Goal: Task Accomplishment & Management: Use online tool/utility

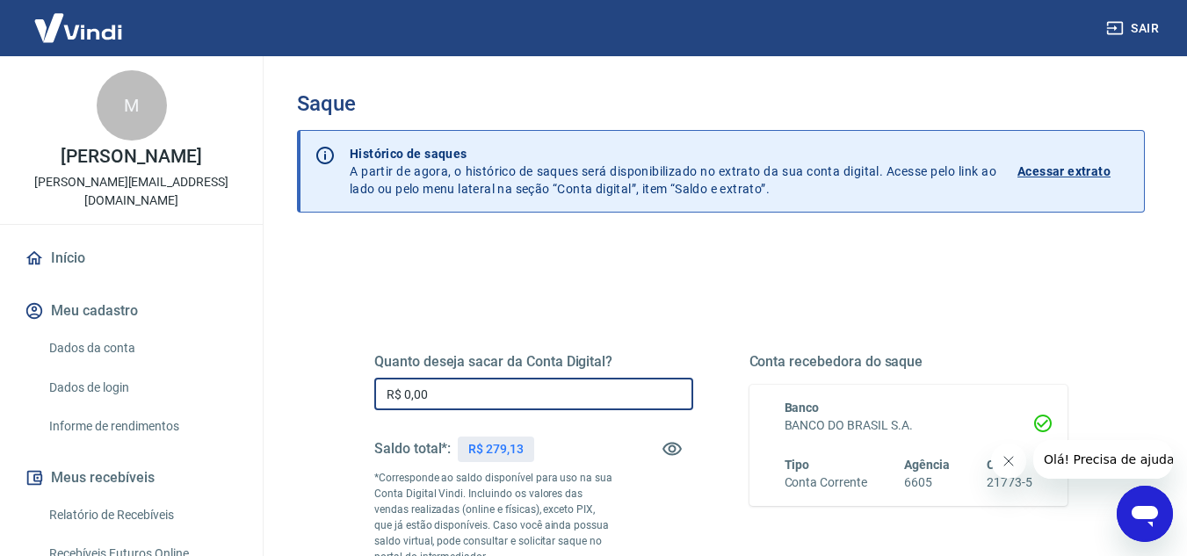
click at [479, 401] on input "R$ 0,00" at bounding box center [533, 394] width 319 height 33
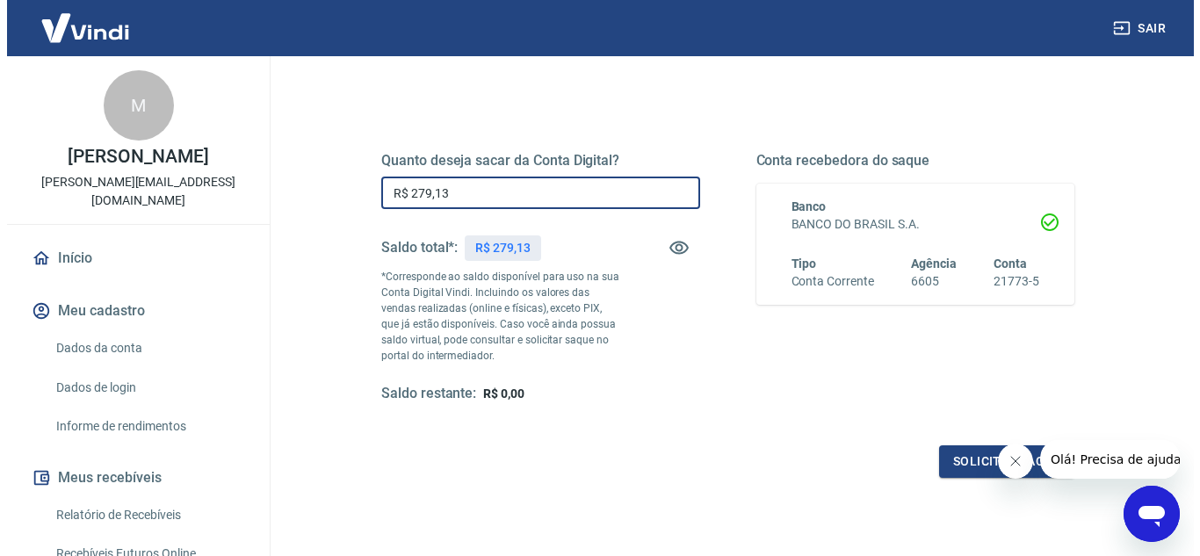
scroll to position [264, 0]
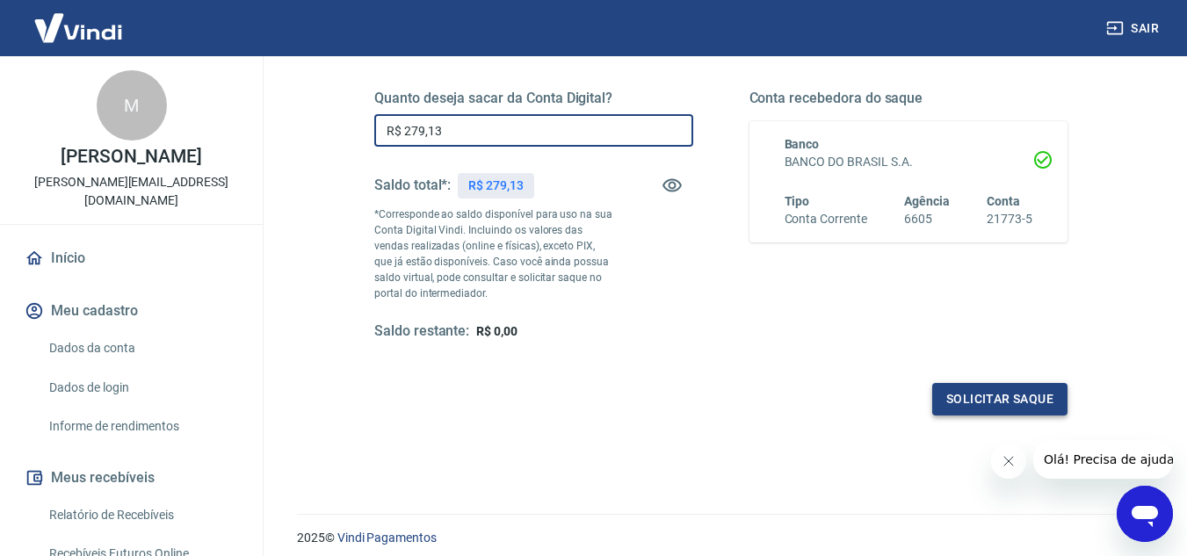
type input "R$ 279,13"
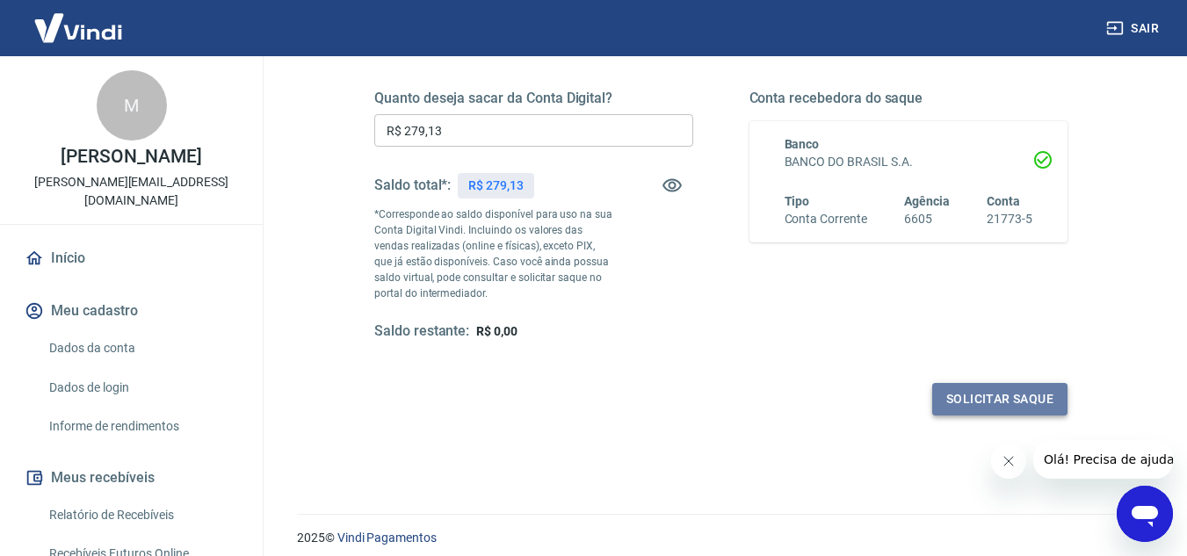
click at [997, 399] on button "Solicitar saque" at bounding box center [999, 399] width 135 height 33
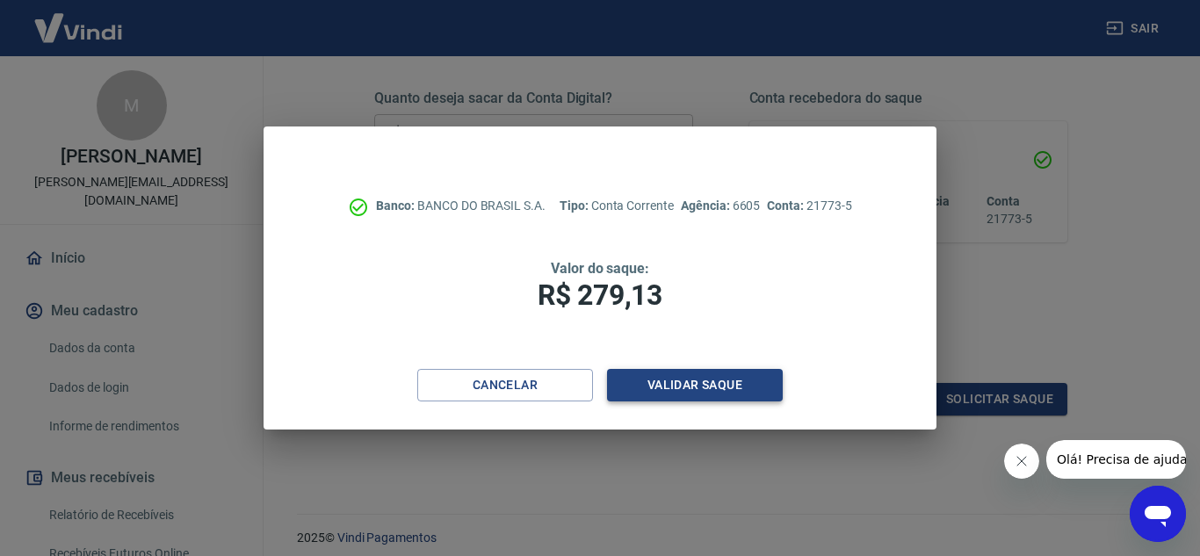
click at [738, 382] on button "Validar saque" at bounding box center [695, 385] width 176 height 33
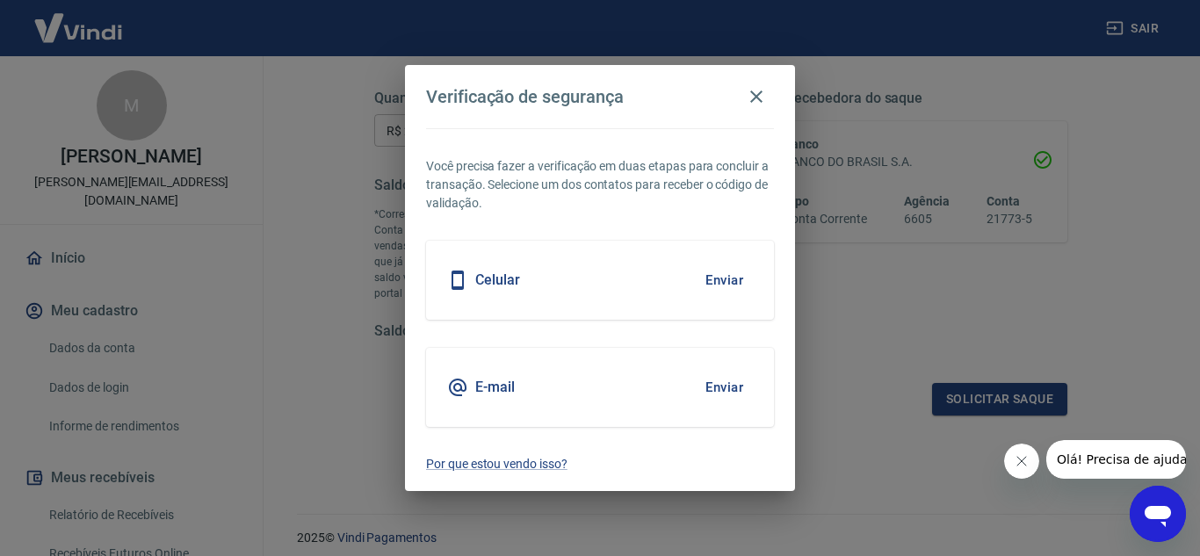
click at [719, 285] on button "Enviar" at bounding box center [724, 280] width 57 height 37
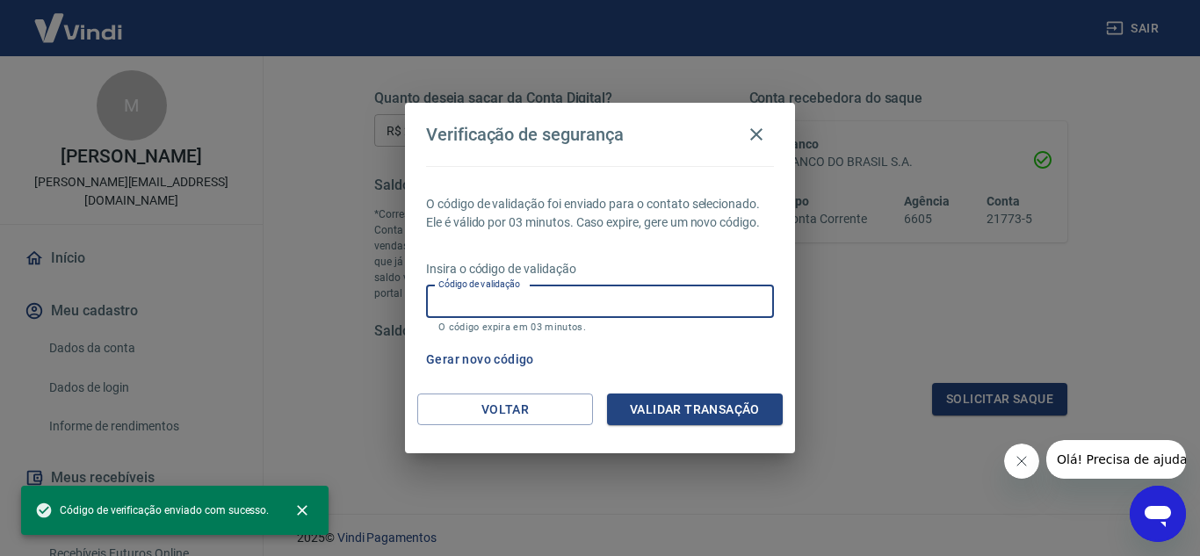
click at [630, 307] on input "Código de validação" at bounding box center [600, 301] width 348 height 33
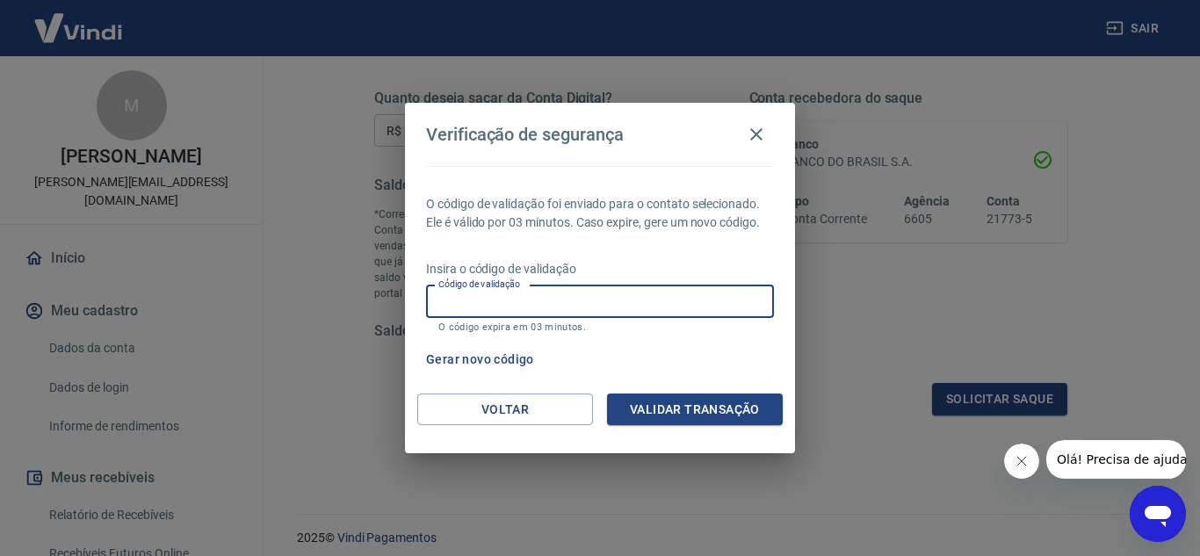
click at [668, 171] on div "O código de validação foi enviado para o contato selecionado. Ele é válido por …" at bounding box center [600, 280] width 390 height 228
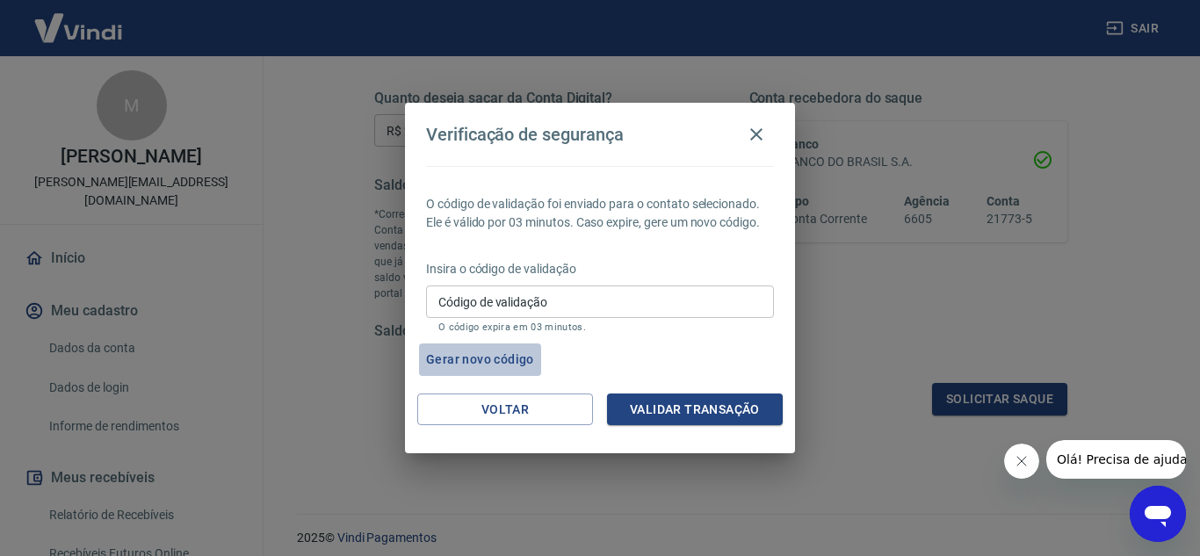
click at [491, 353] on button "Gerar novo código" at bounding box center [480, 359] width 122 height 33
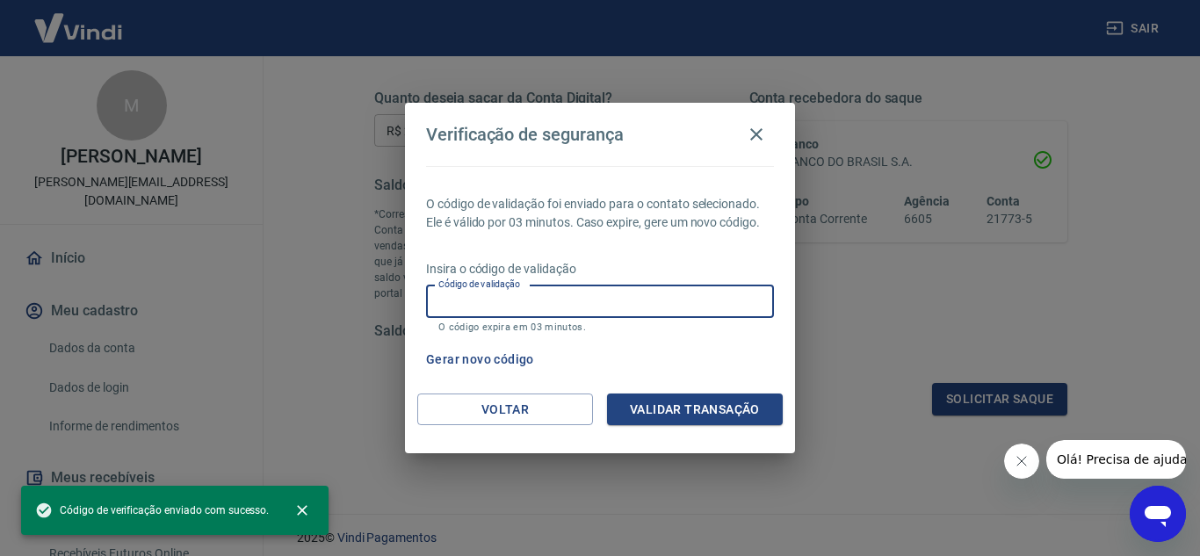
click at [564, 292] on input "Código de validação" at bounding box center [600, 301] width 348 height 33
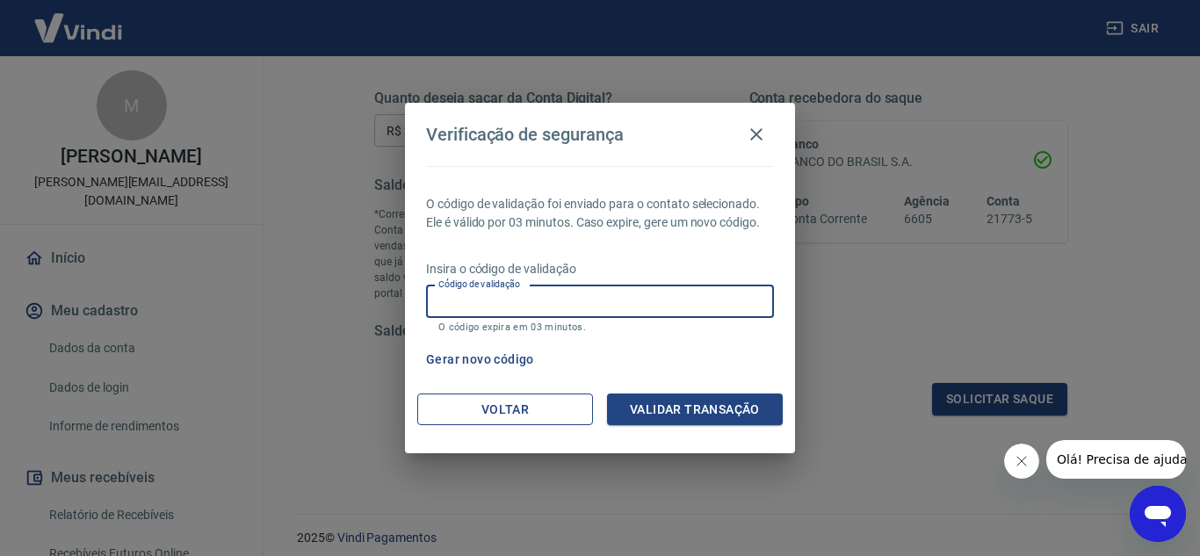
click at [472, 424] on button "Voltar" at bounding box center [505, 410] width 176 height 33
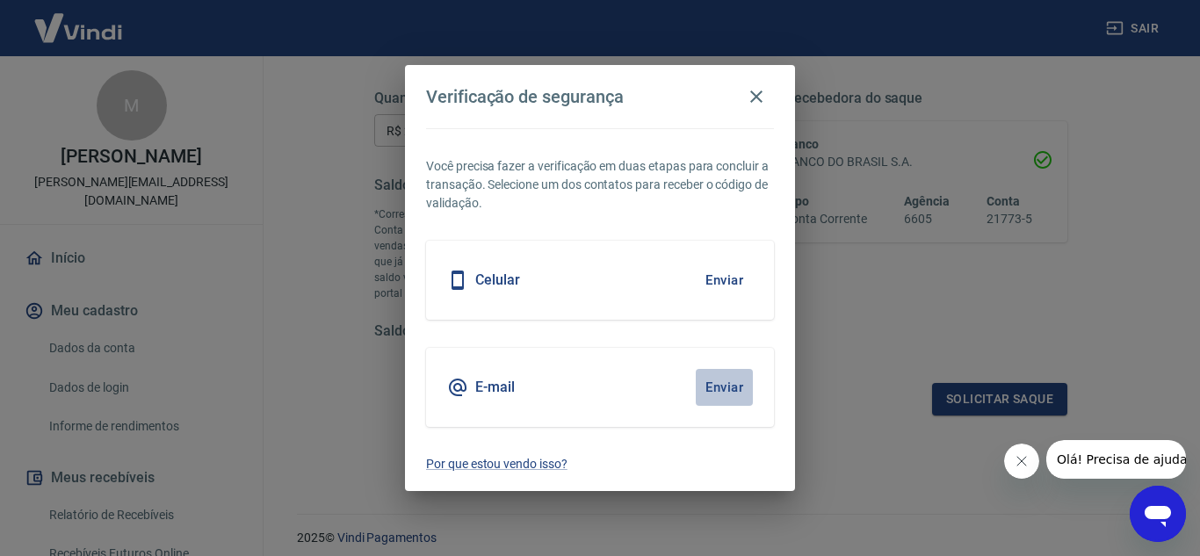
click at [721, 394] on button "Enviar" at bounding box center [724, 387] width 57 height 37
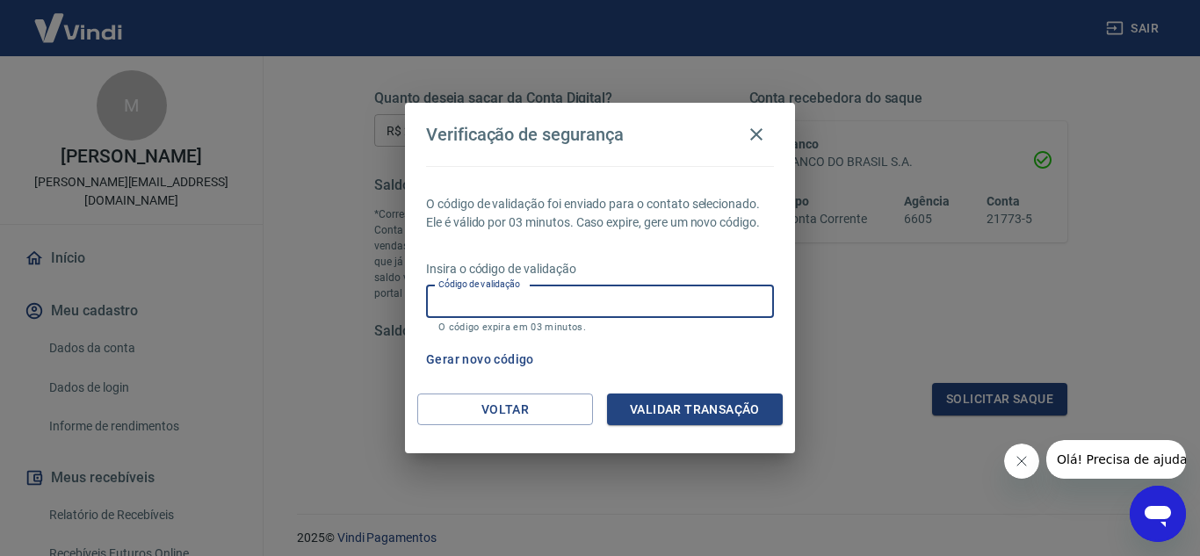
click at [576, 293] on input "Código de validação" at bounding box center [600, 301] width 348 height 33
type input "215549"
click at [673, 420] on button "Validar transação" at bounding box center [695, 410] width 176 height 33
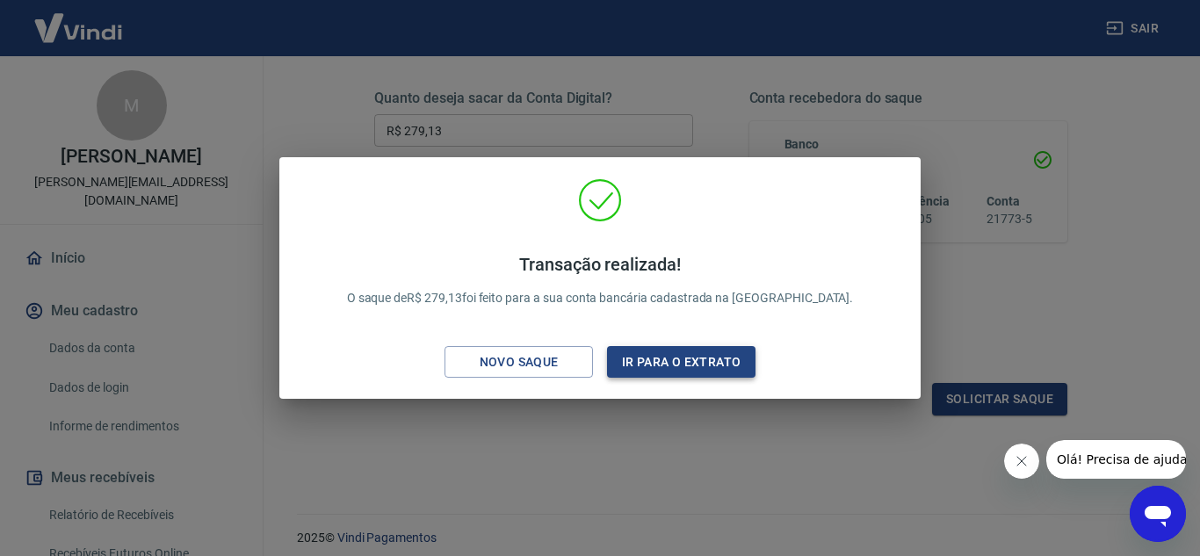
click at [614, 358] on button "Ir para o extrato" at bounding box center [681, 362] width 148 height 33
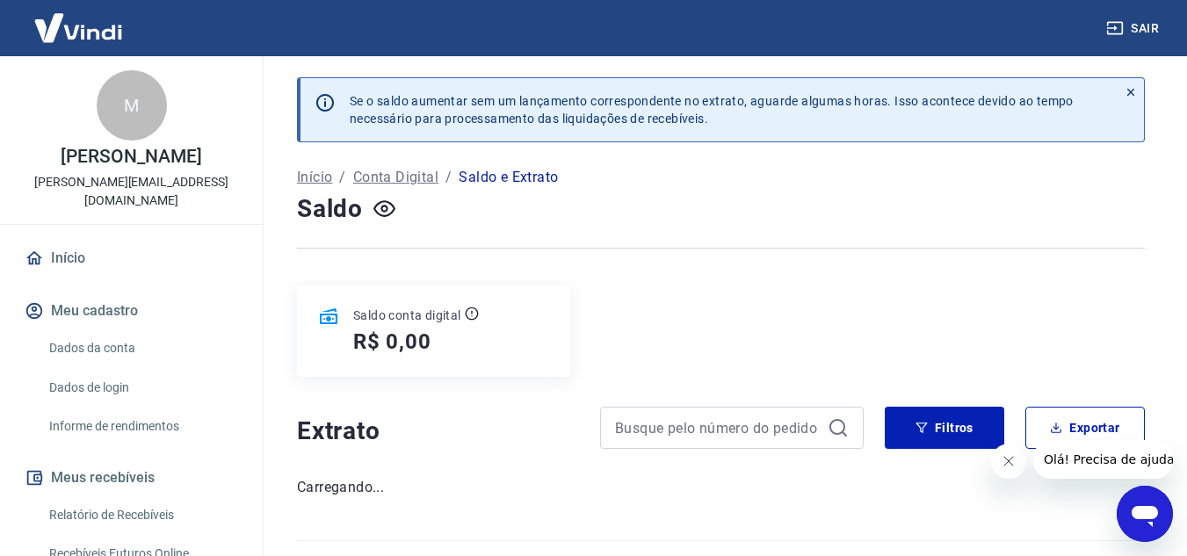
scroll to position [39, 0]
